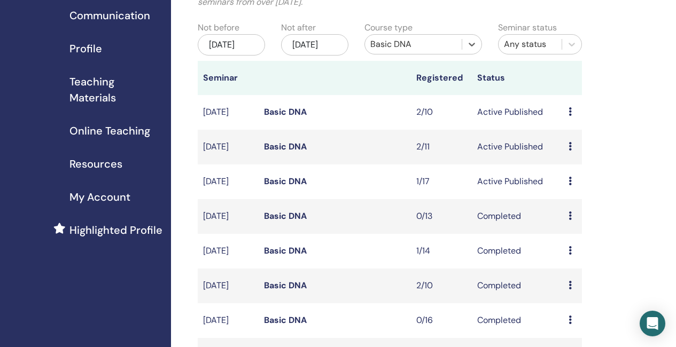
scroll to position [107, 0]
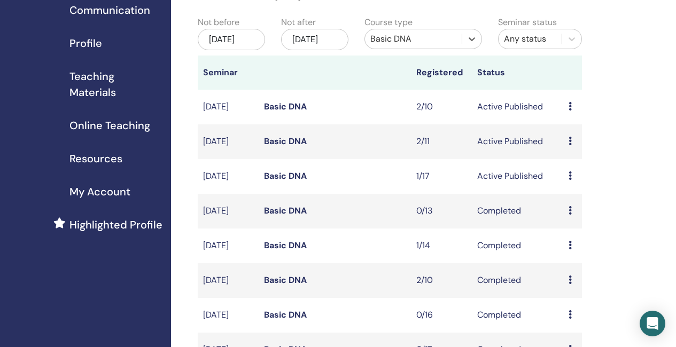
click at [292, 112] on link "Basic DNA" at bounding box center [285, 106] width 43 height 11
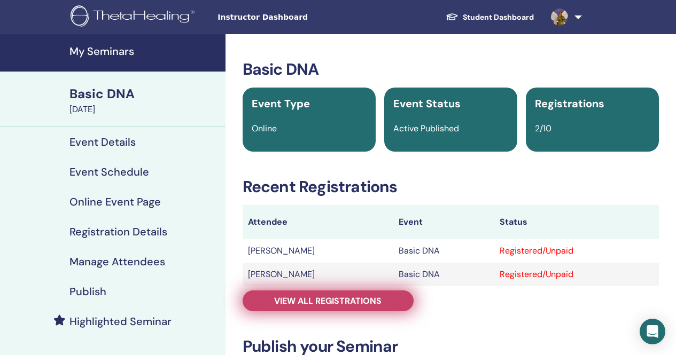
click at [348, 305] on span "View all registrations" at bounding box center [327, 301] width 107 height 11
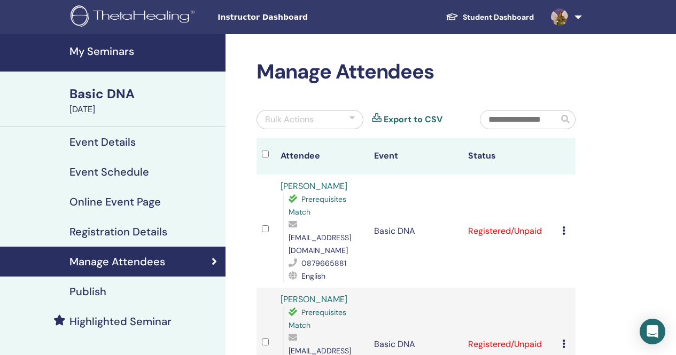
click at [562, 229] on icon at bounding box center [563, 231] width 3 height 9
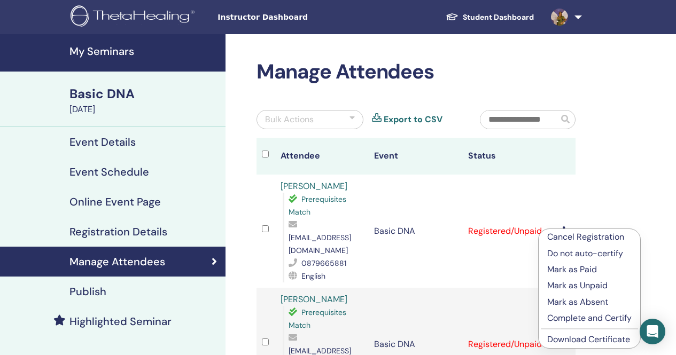
click at [576, 320] on p "Complete and Certify" at bounding box center [589, 318] width 84 height 13
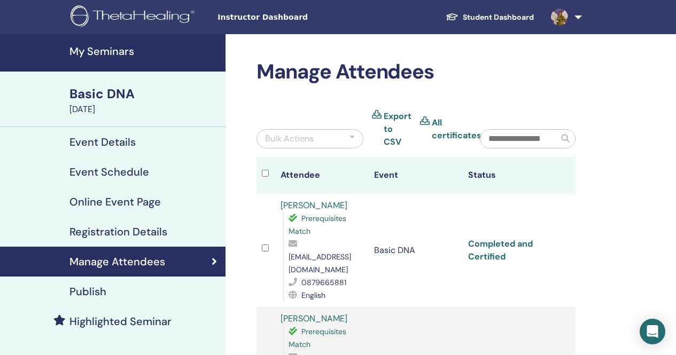
click at [483, 249] on link "Completed and Certified" at bounding box center [500, 250] width 65 height 24
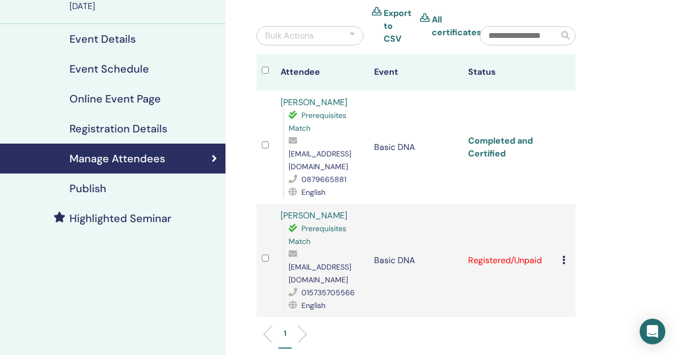
scroll to position [107, 0]
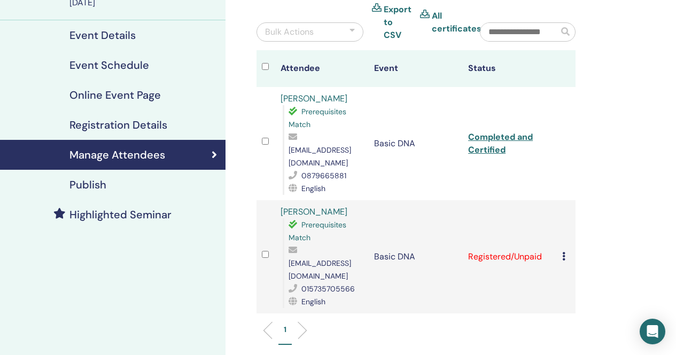
click at [565, 252] on icon at bounding box center [563, 256] width 3 height 9
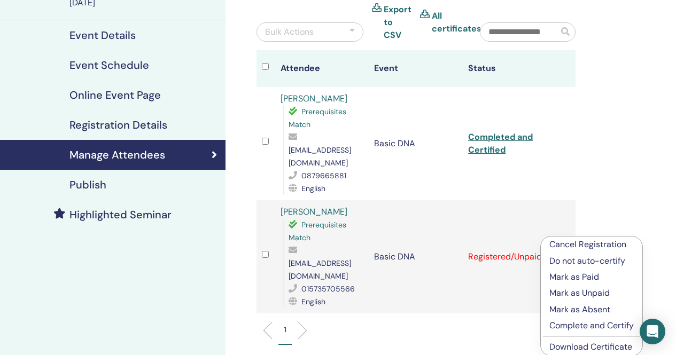
click at [578, 326] on p "Complete and Certify" at bounding box center [592, 326] width 84 height 13
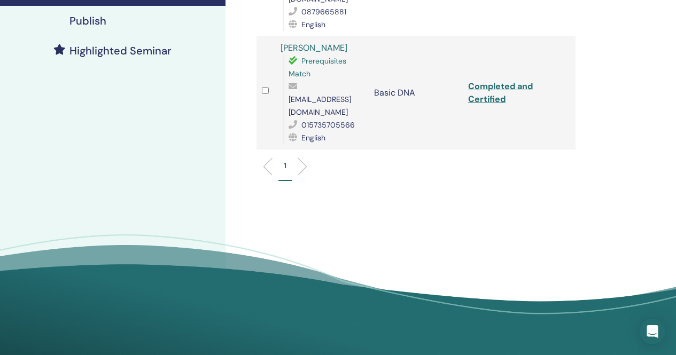
scroll to position [321, 0]
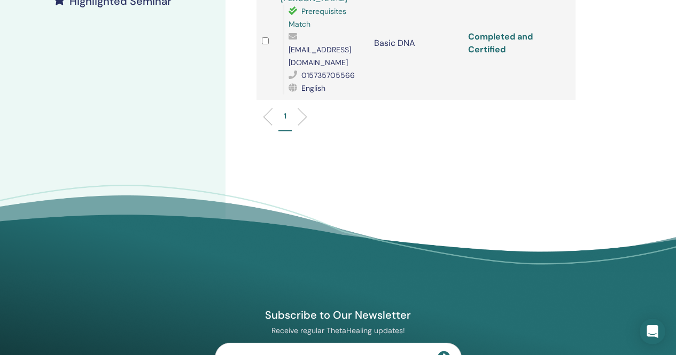
click at [493, 31] on link "Completed and Certified" at bounding box center [500, 43] width 65 height 24
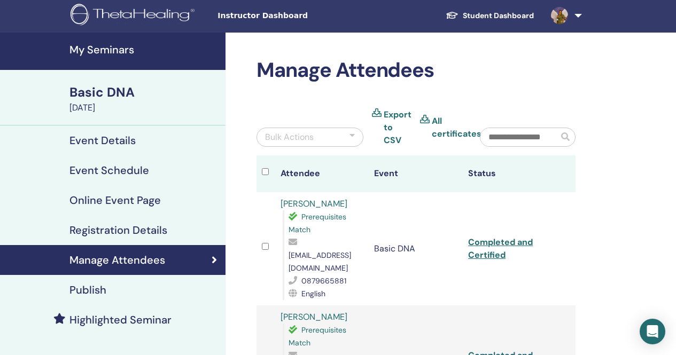
scroll to position [0, 0]
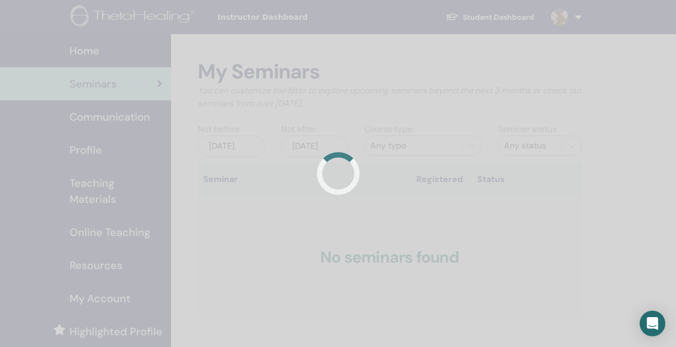
scroll to position [107, 0]
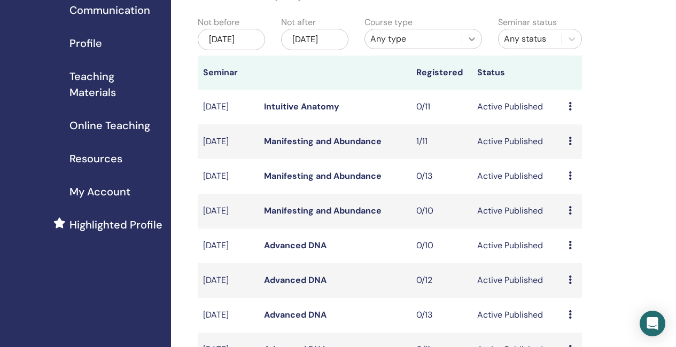
click at [471, 37] on icon at bounding box center [472, 39] width 11 height 11
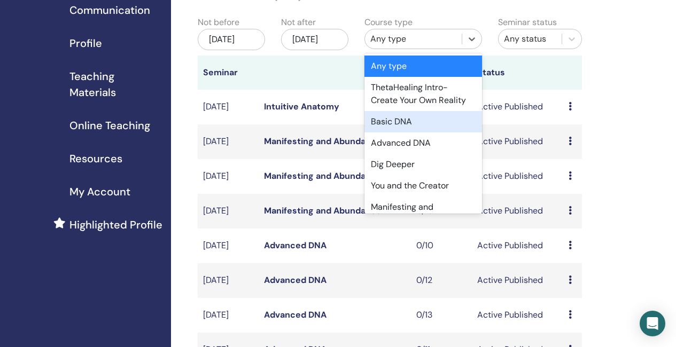
click at [411, 122] on div "Basic DNA" at bounding box center [424, 121] width 118 height 21
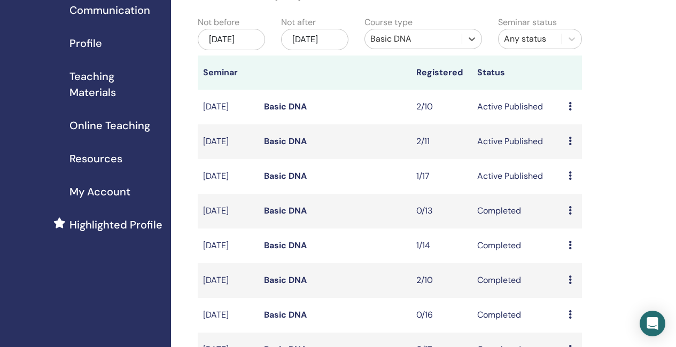
click at [294, 147] on link "Basic DNA" at bounding box center [285, 141] width 43 height 11
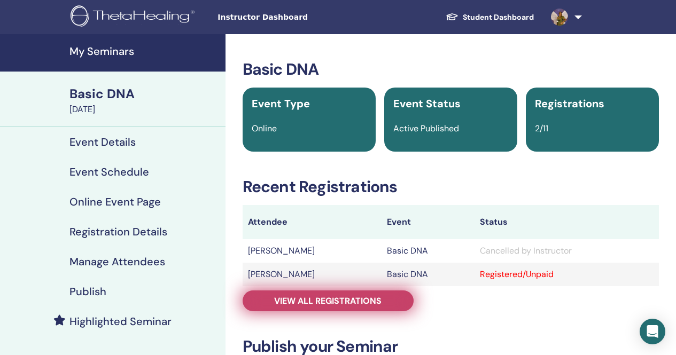
click at [337, 298] on span "View all registrations" at bounding box center [327, 301] width 107 height 11
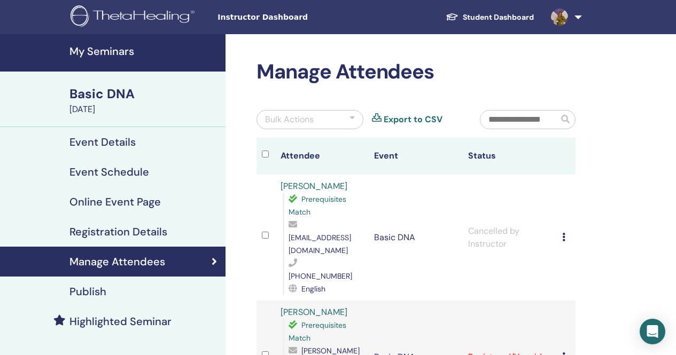
click at [565, 353] on icon at bounding box center [563, 357] width 3 height 9
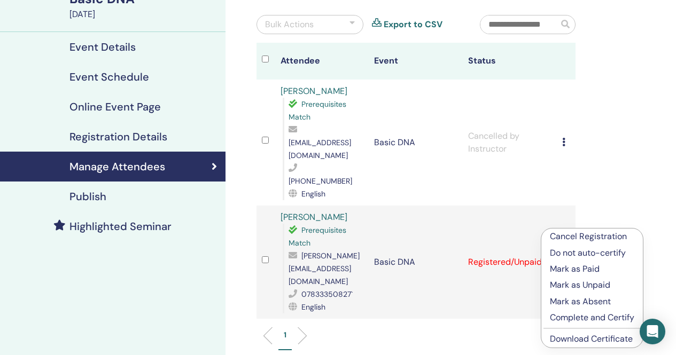
scroll to position [107, 0]
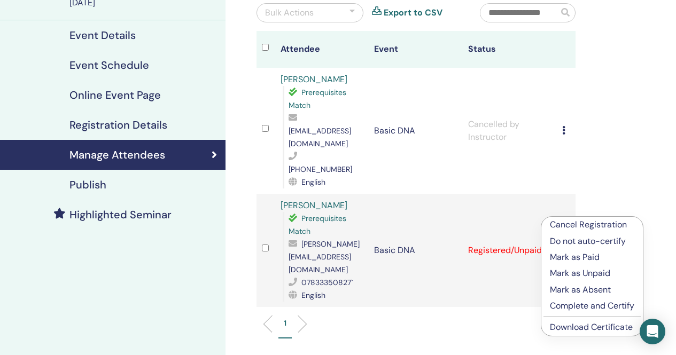
click at [591, 307] on p "Complete and Certify" at bounding box center [592, 306] width 84 height 13
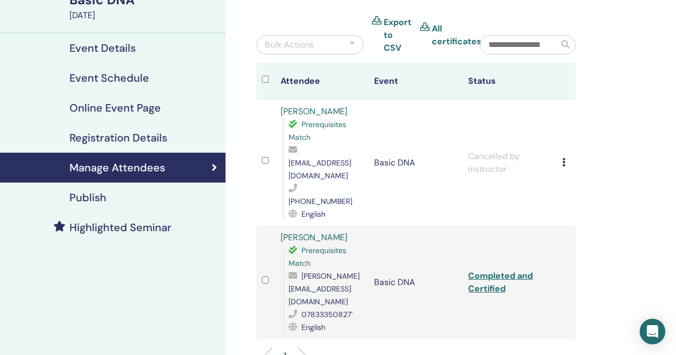
scroll to position [107, 0]
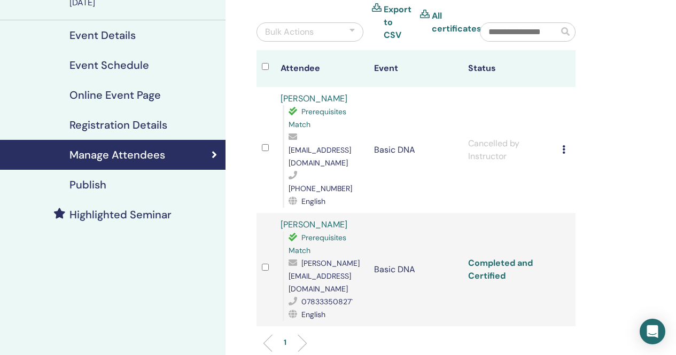
click at [497, 258] on link "Completed and Certified" at bounding box center [500, 270] width 65 height 24
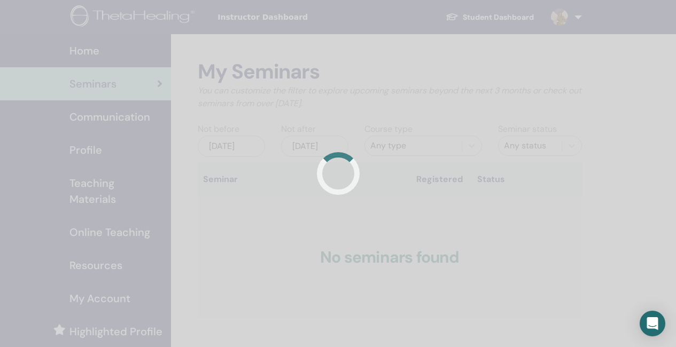
scroll to position [107, 0]
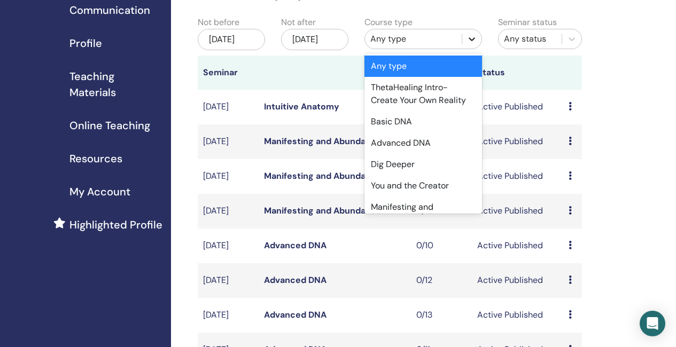
click at [473, 39] on icon at bounding box center [472, 39] width 6 height 4
click at [404, 120] on div "Basic DNA" at bounding box center [424, 121] width 118 height 21
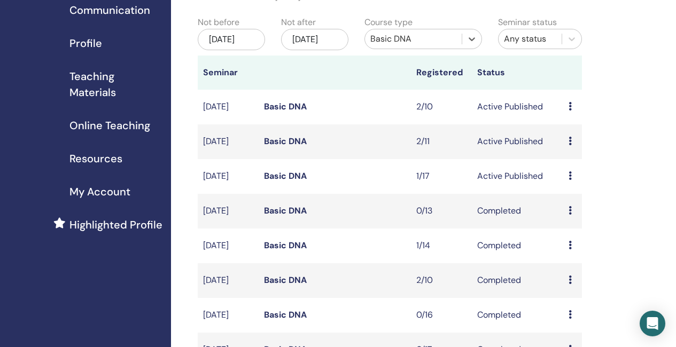
click at [279, 182] on link "Basic DNA" at bounding box center [285, 176] width 43 height 11
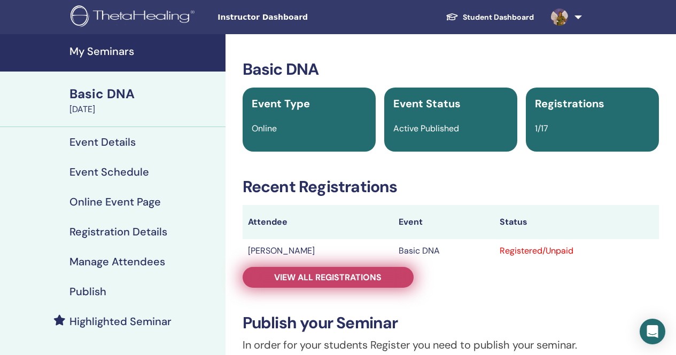
click at [310, 280] on span "View all registrations" at bounding box center [327, 277] width 107 height 11
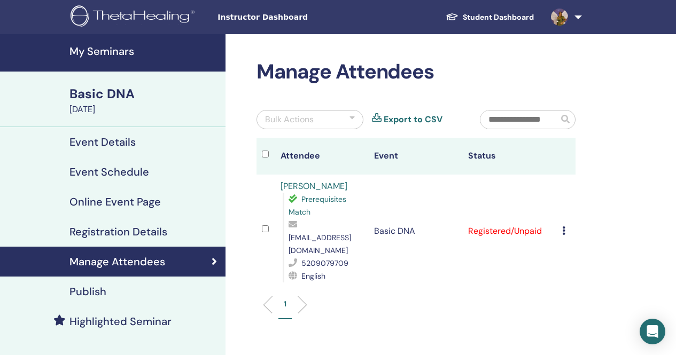
click at [321, 187] on link "[PERSON_NAME]" at bounding box center [314, 186] width 67 height 11
click at [562, 227] on icon at bounding box center [563, 231] width 3 height 9
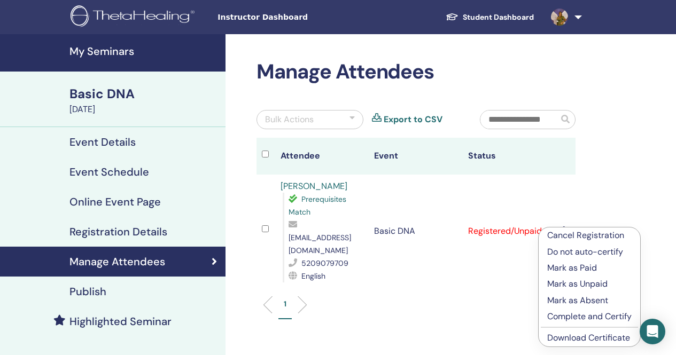
click at [588, 315] on p "Complete and Certify" at bounding box center [589, 317] width 84 height 13
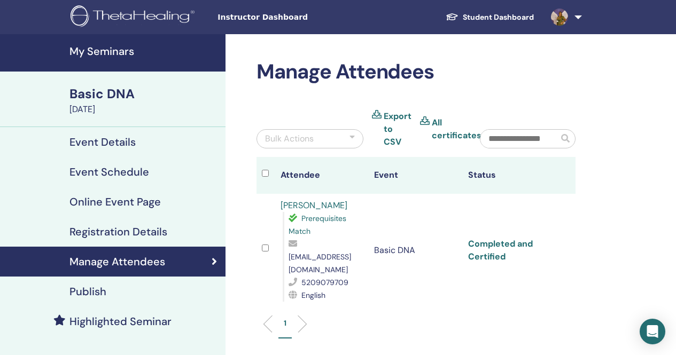
click at [500, 250] on link "Completed and Certified" at bounding box center [500, 250] width 65 height 24
click at [122, 53] on h4 "My Seminars" at bounding box center [144, 51] width 150 height 13
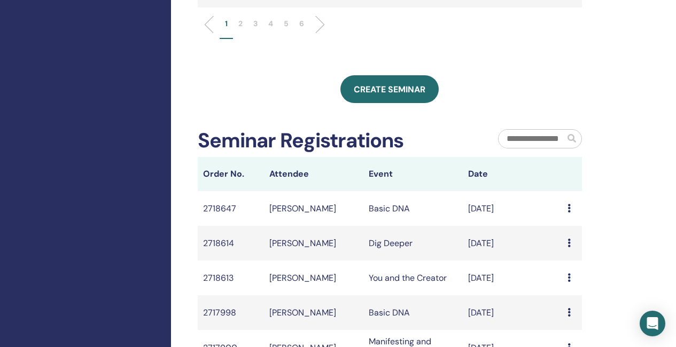
scroll to position [642, 0]
